Goal: Transaction & Acquisition: Book appointment/travel/reservation

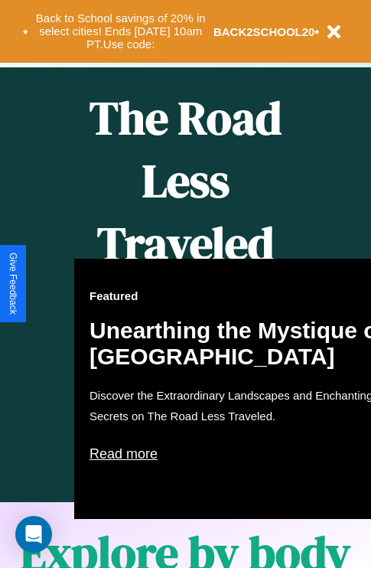
scroll to position [625, 0]
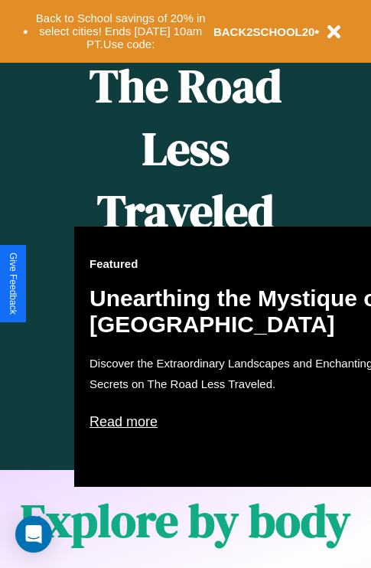
click at [185, 284] on div "Featured Unearthing the Mystique of [GEOGRAPHIC_DATA] Discover the Extraordinar…" at bounding box center [242, 356] width 337 height 260
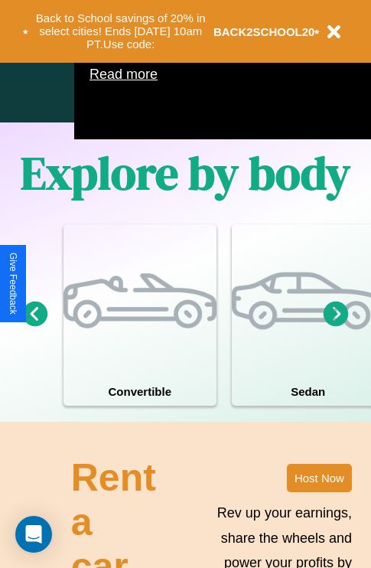
scroll to position [983, 0]
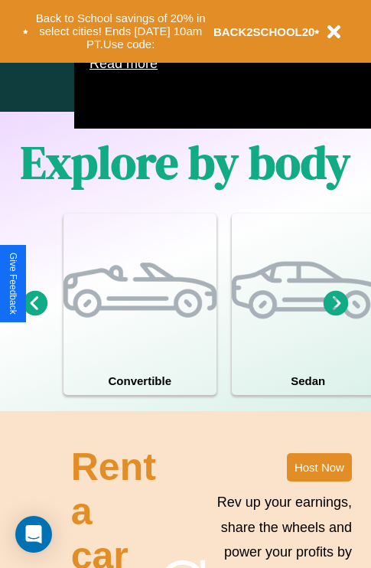
click at [34, 315] on icon at bounding box center [35, 302] width 25 height 25
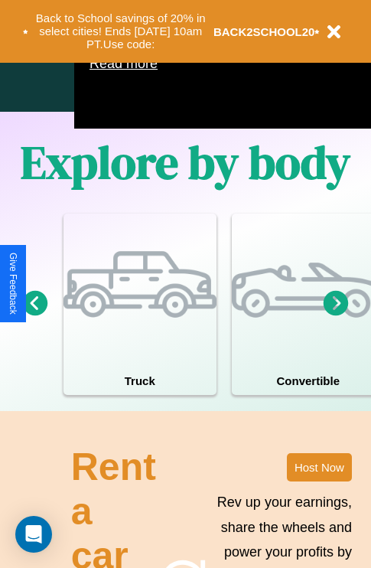
click at [34, 315] on icon at bounding box center [35, 302] width 25 height 25
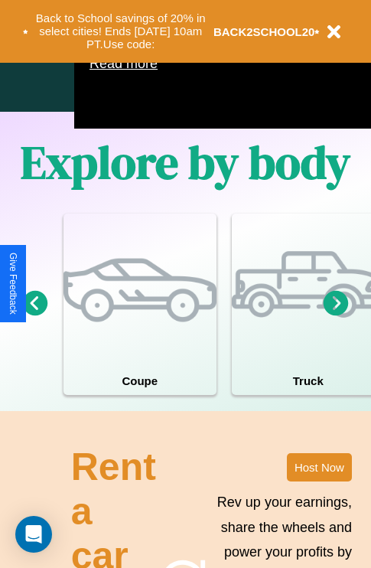
click at [34, 315] on icon at bounding box center [35, 302] width 25 height 25
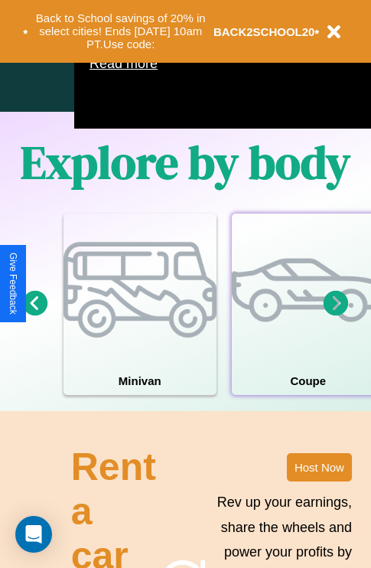
click at [307, 327] on div at bounding box center [308, 289] width 153 height 153
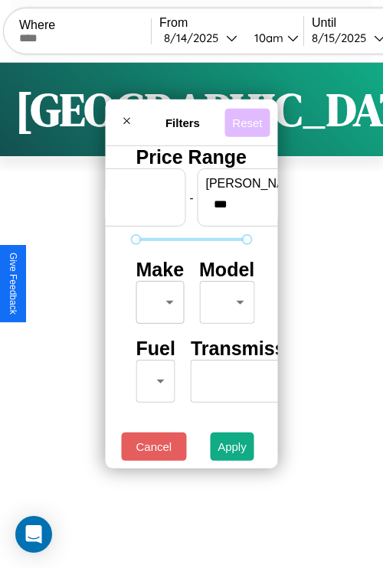
click at [246, 118] on button "Reset" at bounding box center [246, 122] width 45 height 28
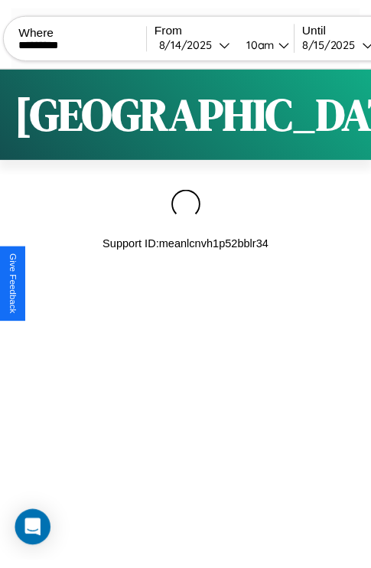
scroll to position [0, 130]
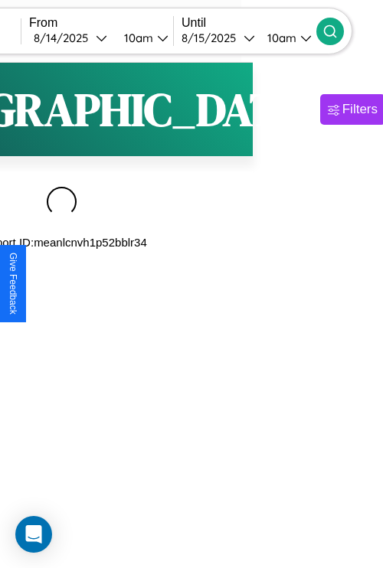
type input "*********"
click at [337, 31] on icon at bounding box center [329, 31] width 15 height 15
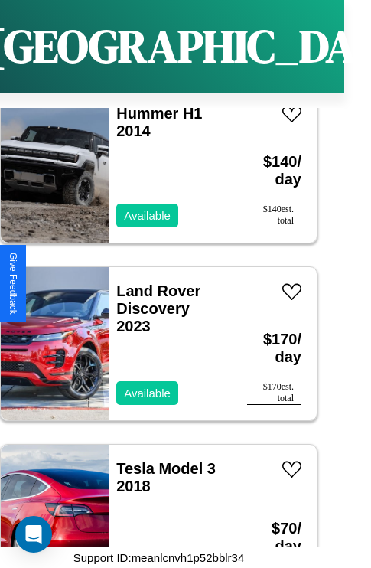
scroll to position [590, 0]
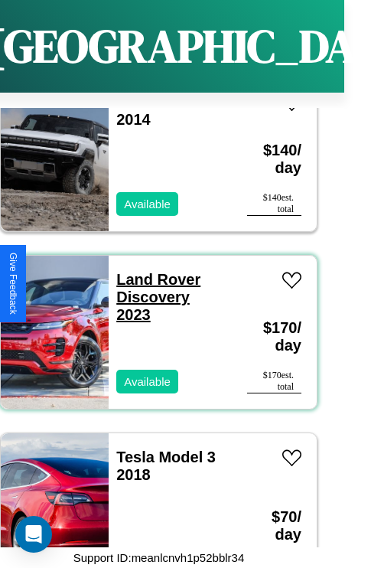
click at [154, 271] on link "Land Rover Discovery 2023" at bounding box center [158, 297] width 84 height 52
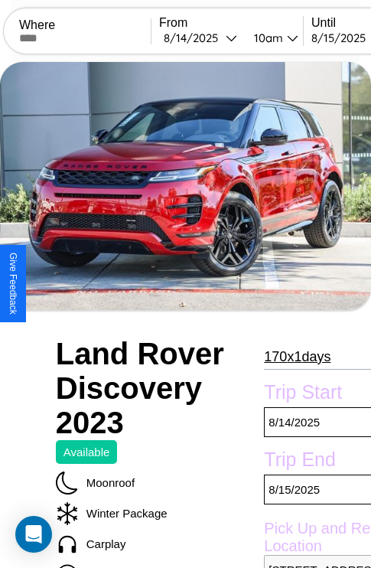
scroll to position [350, 61]
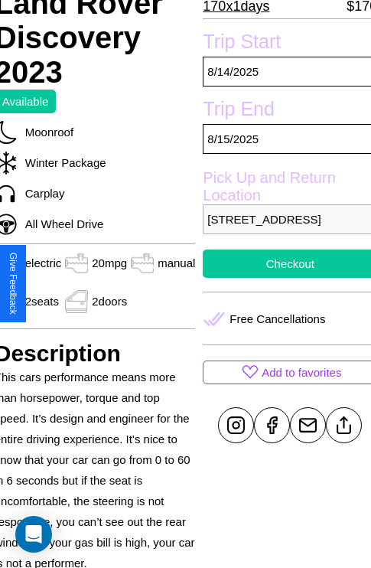
click at [284, 278] on button "Checkout" at bounding box center [290, 263] width 174 height 28
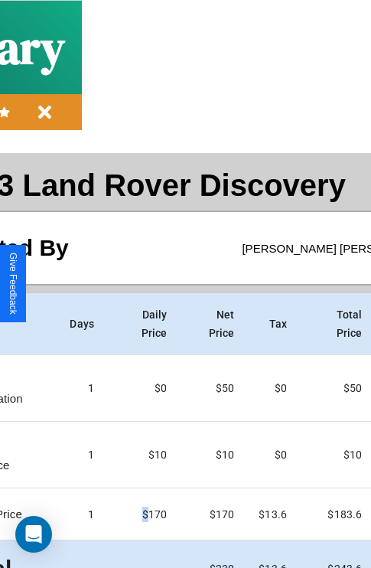
scroll to position [81, 175]
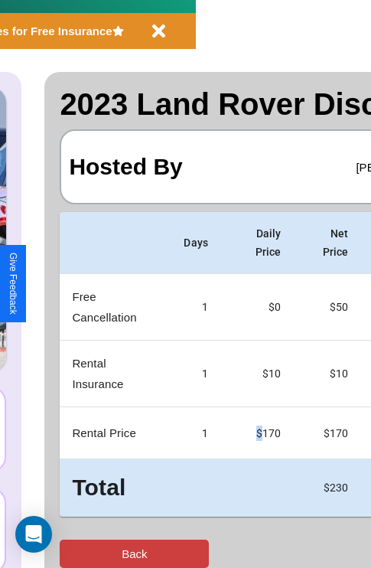
click at [74, 553] on button "Back" at bounding box center [134, 553] width 149 height 28
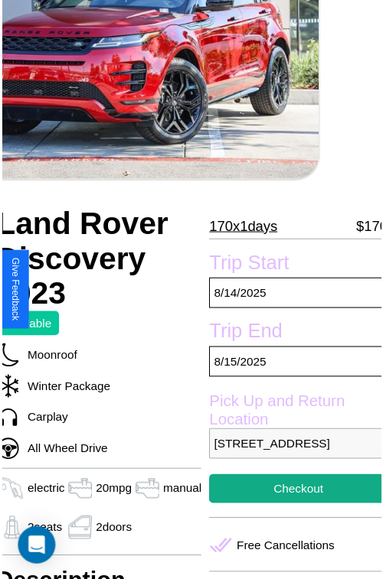
scroll to position [138, 61]
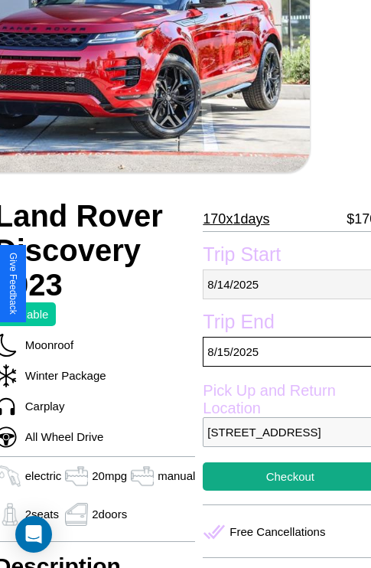
click at [284, 284] on p "8 / 14 / 2025" at bounding box center [290, 284] width 174 height 30
select select "*"
select select "****"
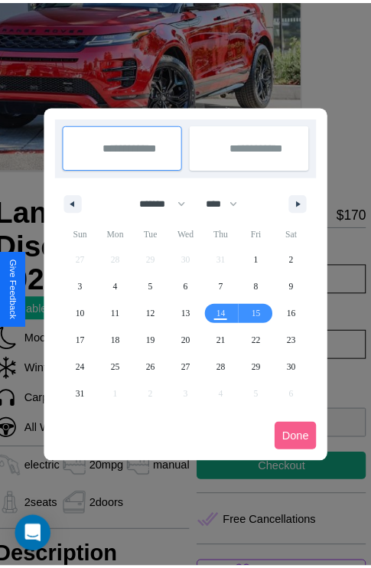
scroll to position [0, 61]
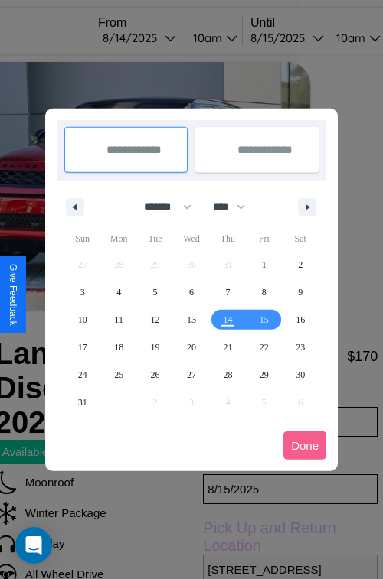
click at [160, 37] on div at bounding box center [191, 289] width 383 height 579
